Goal: Information Seeking & Learning: Learn about a topic

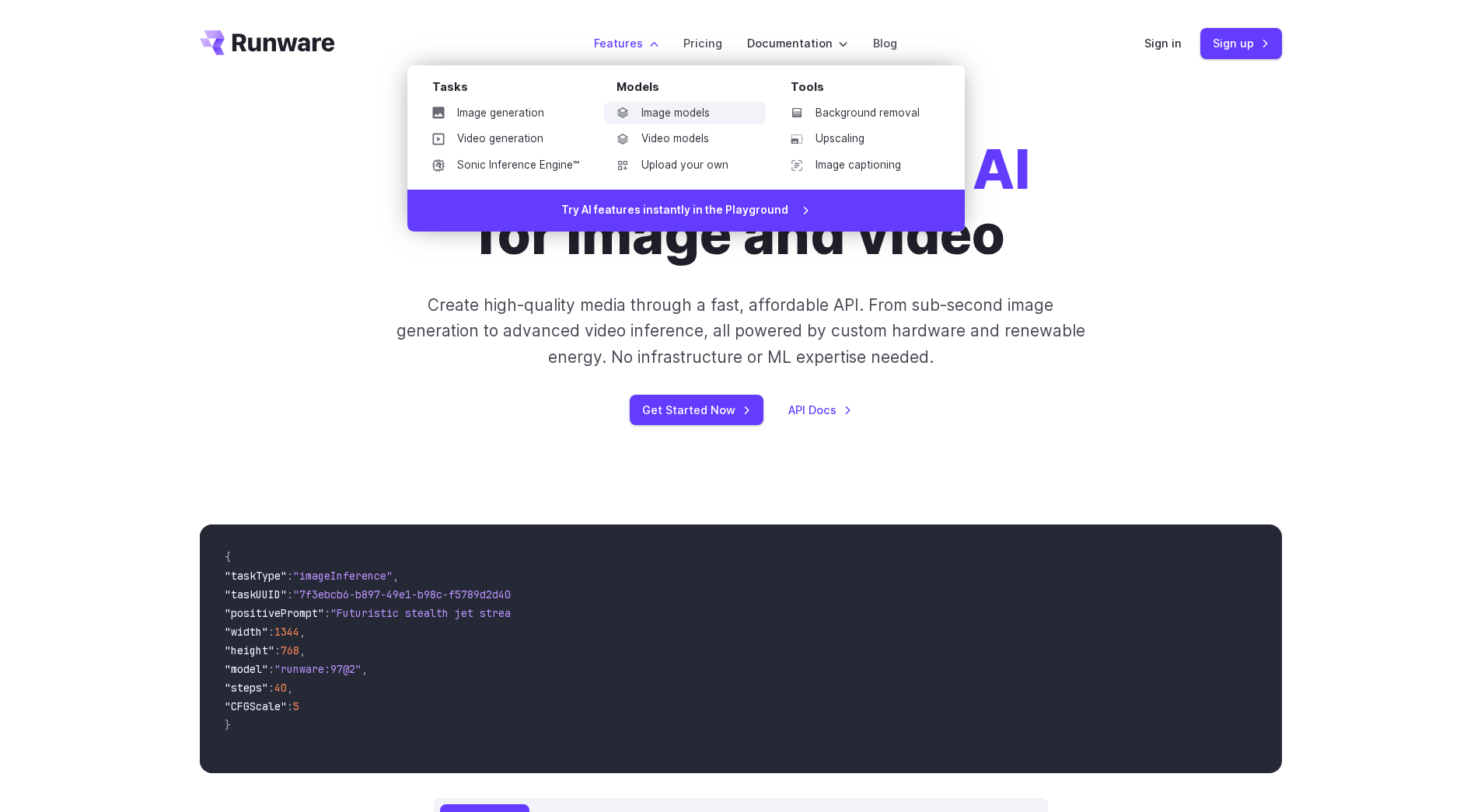
click at [670, 107] on link "Image models" at bounding box center [684, 113] width 161 height 24
